Goal: Transaction & Acquisition: Purchase product/service

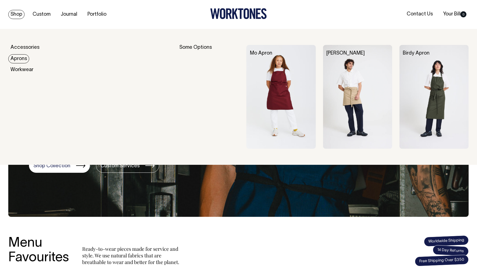
click at [24, 56] on link "Aprons" at bounding box center [18, 58] width 21 height 9
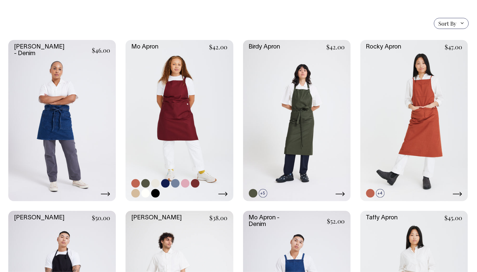
scroll to position [130, 0]
click at [155, 183] on link at bounding box center [155, 183] width 9 height 9
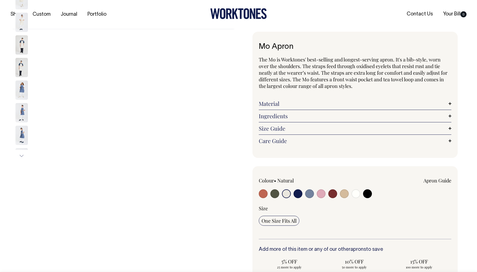
select select "Natural"
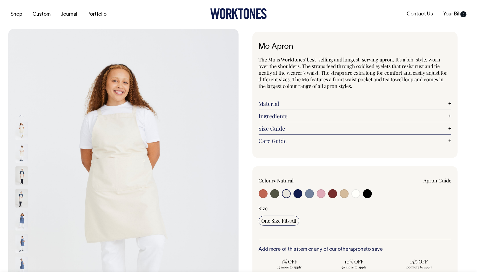
click at [344, 193] on input "radio" at bounding box center [344, 194] width 9 height 9
radio input "true"
select select "Khaki"
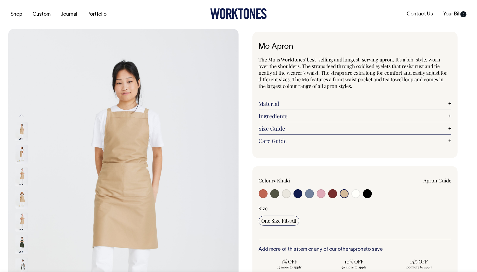
click at [286, 192] on input "radio" at bounding box center [286, 194] width 9 height 9
radio input "true"
select select "Natural"
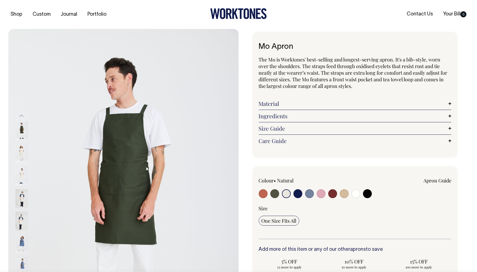
click at [286, 192] on input "radio" at bounding box center [286, 194] width 9 height 9
click at [274, 193] on input "radio" at bounding box center [274, 194] width 9 height 9
radio input "true"
select select "Olive"
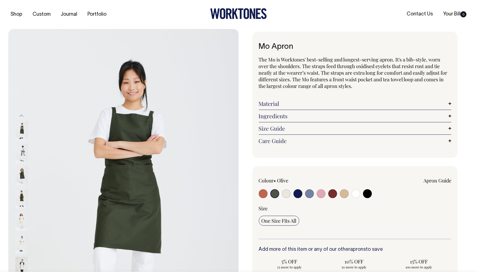
click at [284, 193] on input "radio" at bounding box center [286, 194] width 9 height 9
radio input "true"
select select "Natural"
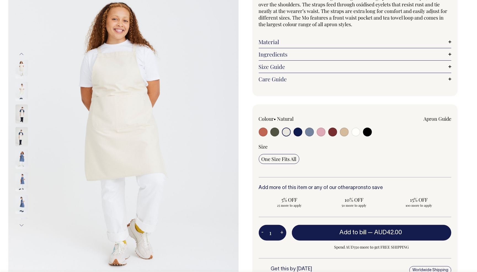
scroll to position [62, 0]
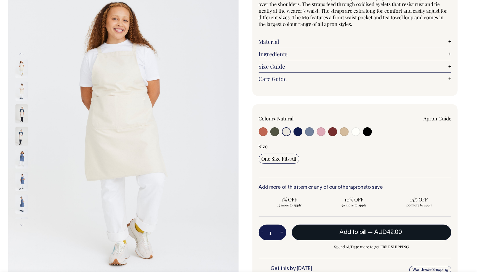
click at [339, 236] on button "Add to bill — AUD42.00" at bounding box center [372, 232] width 160 height 15
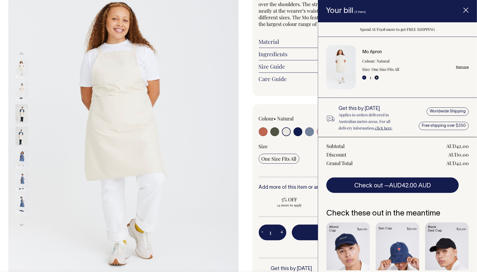
click at [377, 77] on button "+" at bounding box center [377, 78] width 4 height 4
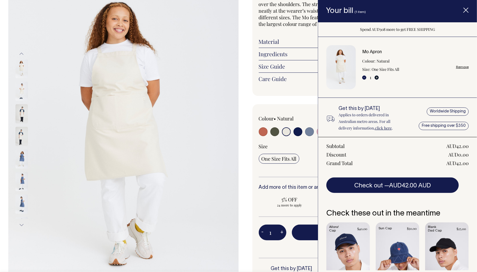
type input "2"
click at [377, 77] on button "+" at bounding box center [377, 78] width 4 height 4
click at [376, 76] on button "+" at bounding box center [377, 78] width 4 height 4
type input "4"
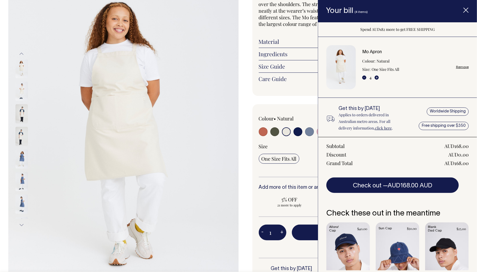
click at [377, 77] on button "+" at bounding box center [377, 78] width 4 height 4
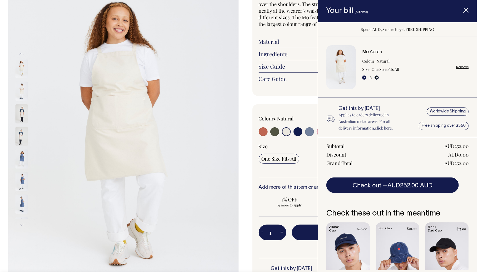
type input "7"
click at [377, 77] on button "+" at bounding box center [377, 78] width 4 height 4
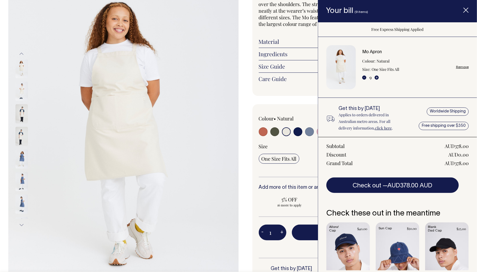
type input "10"
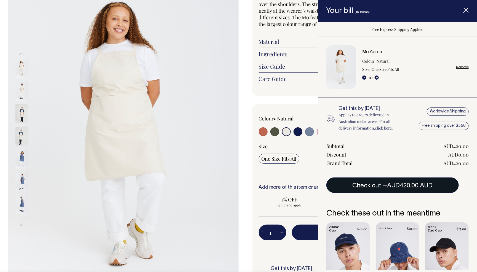
click at [373, 187] on button "Check out — AUD420.00 AUD" at bounding box center [392, 185] width 132 height 15
